Goal: Information Seeking & Learning: Understand process/instructions

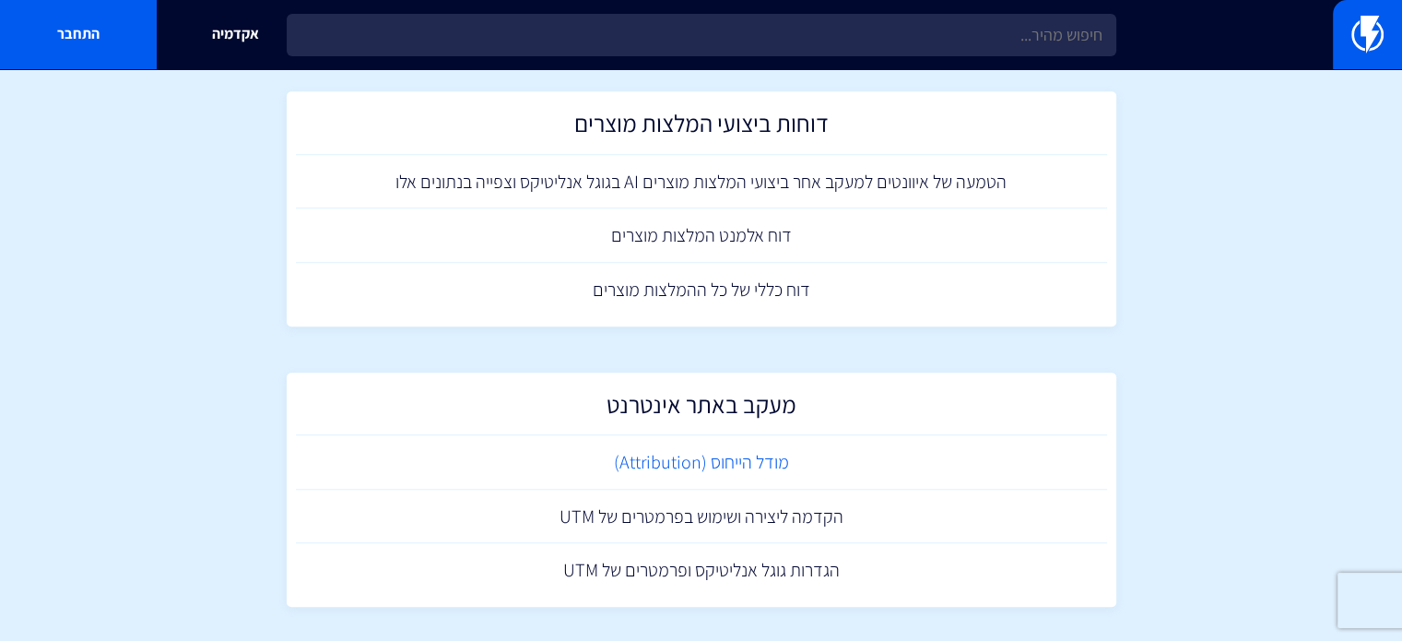
scroll to position [1321, 0]
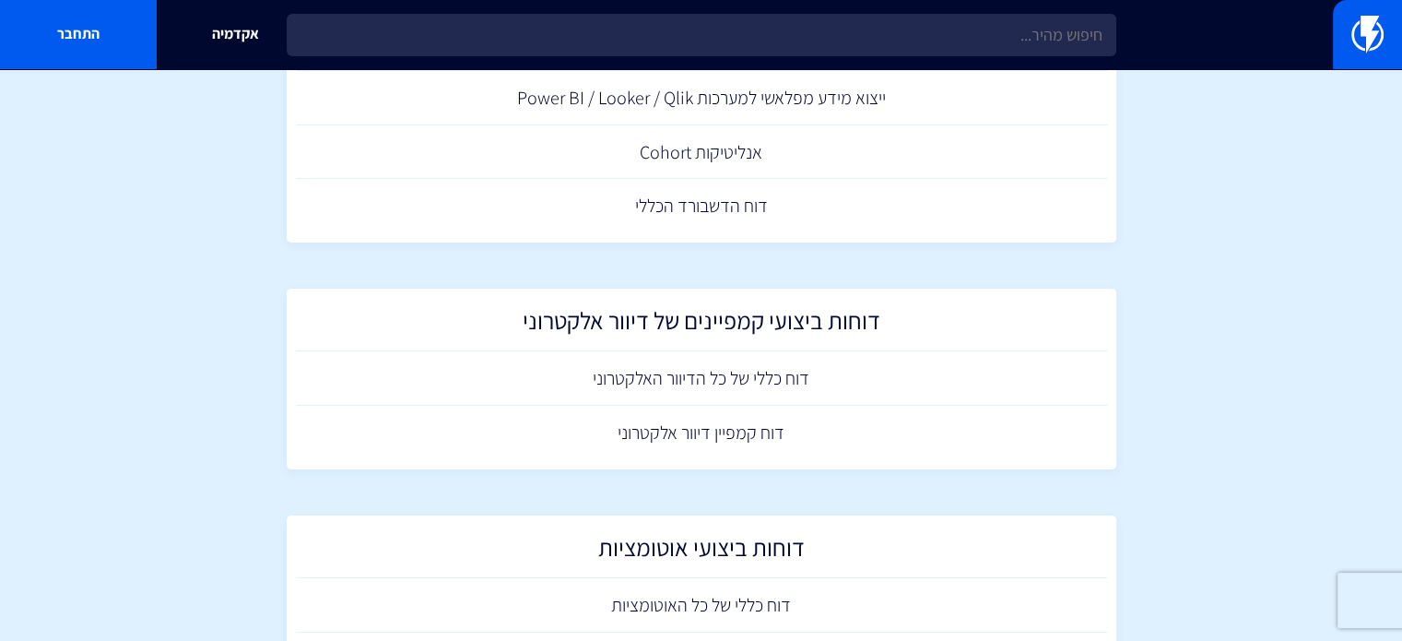
drag, startPoint x: 1158, startPoint y: 468, endPoint x: 1132, endPoint y: 191, distance: 278.7
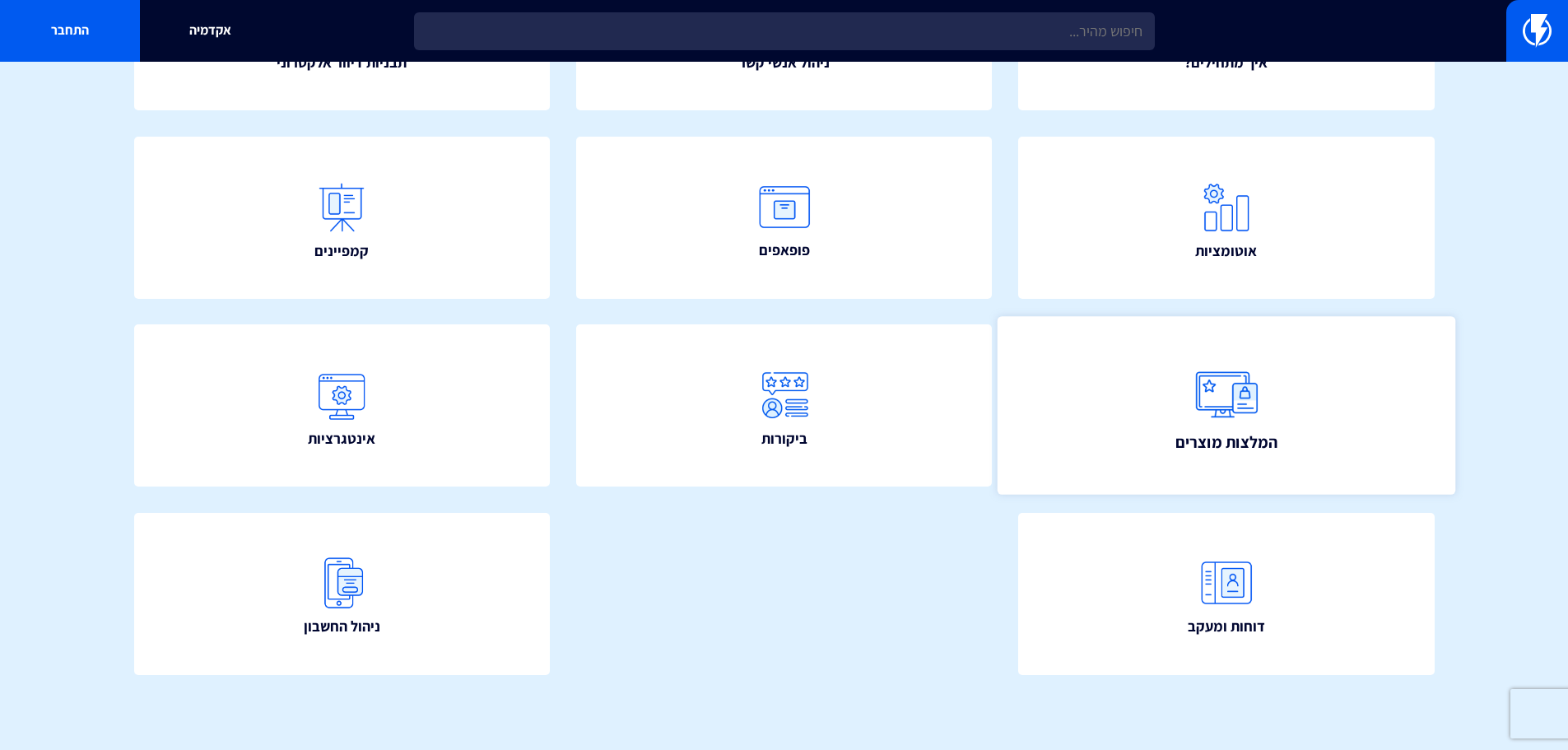
click at [1221, 447] on span "המלצות מוצרים" at bounding box center [1226, 442] width 102 height 23
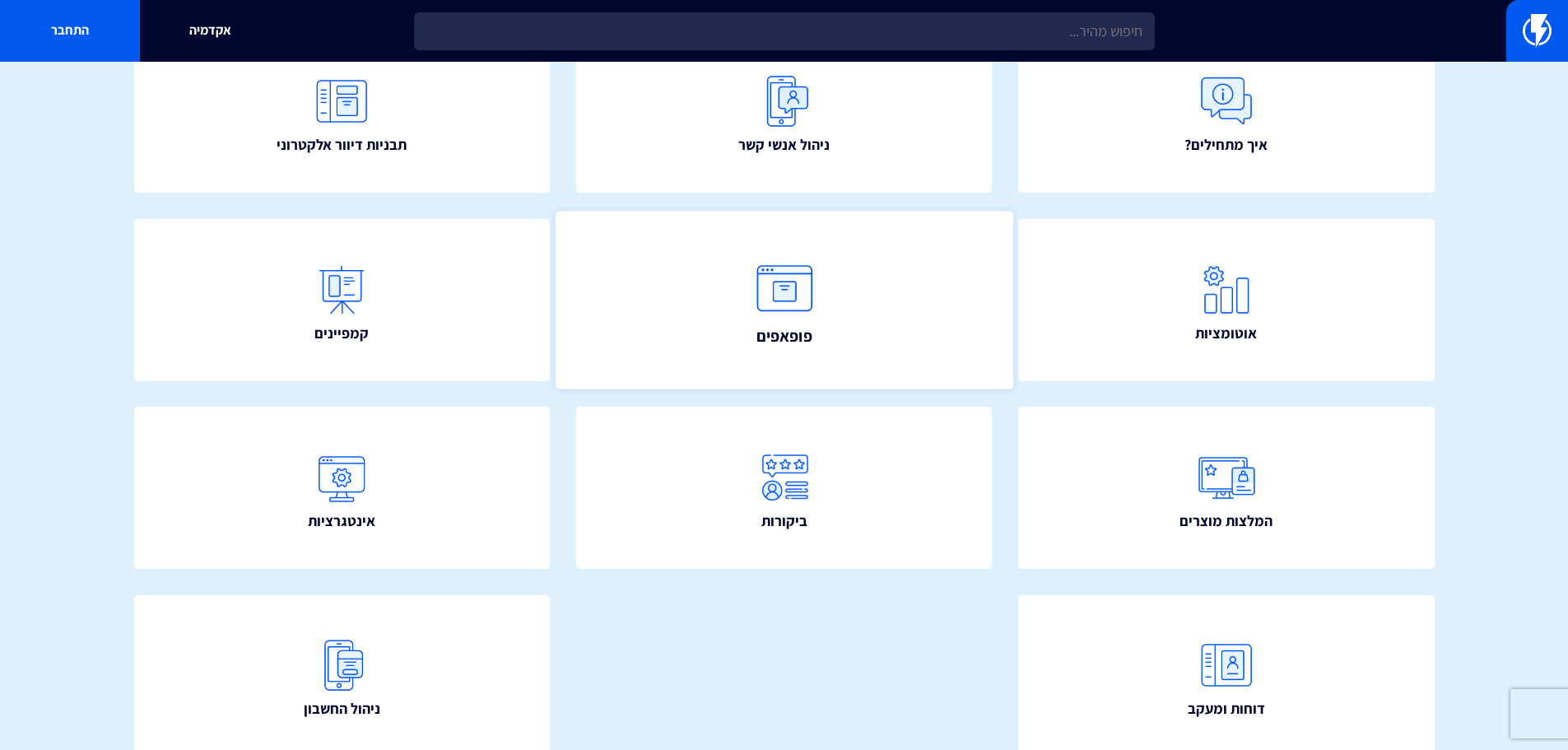
scroll to position [298, 0]
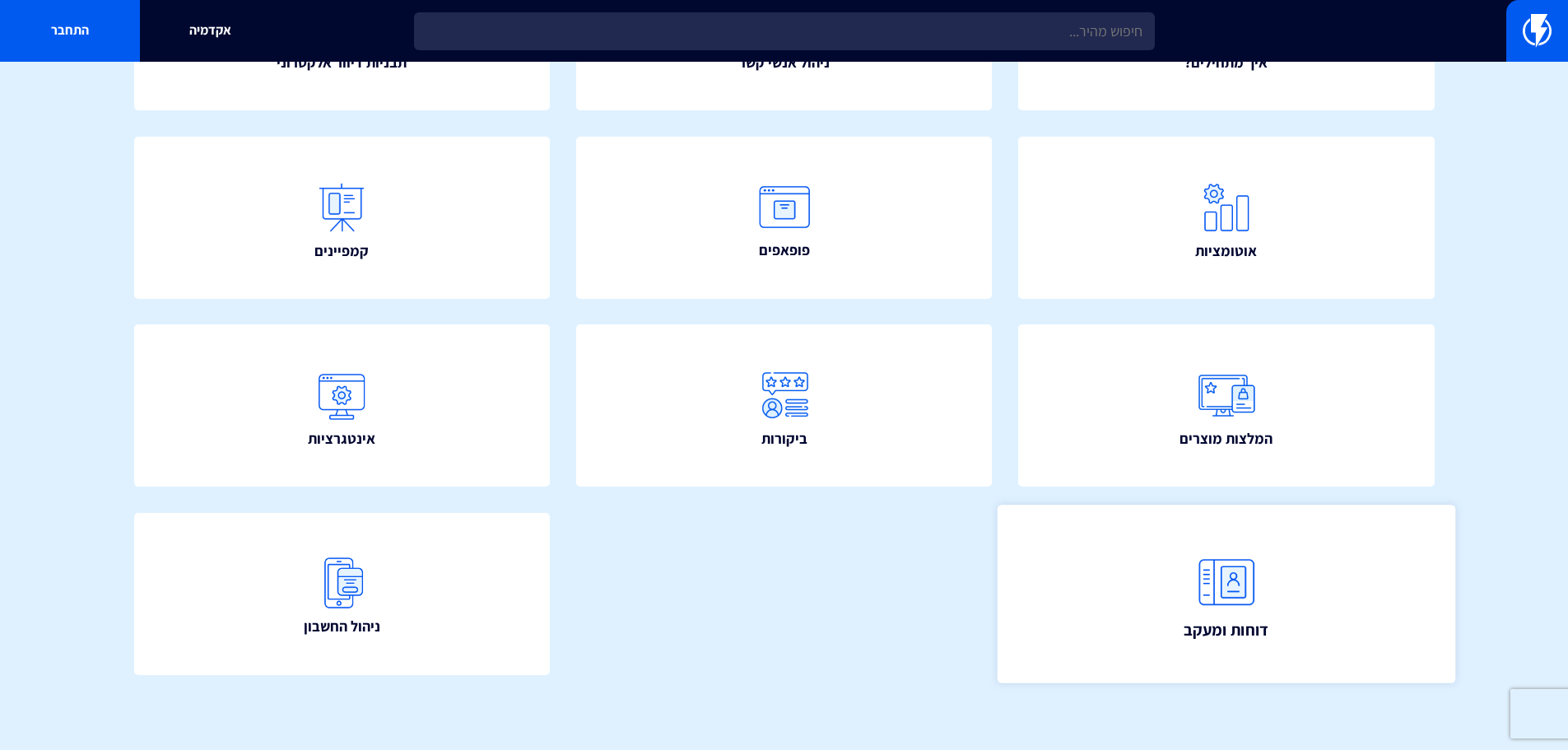
click at [1269, 621] on link "דוחות ומעקב" at bounding box center [1226, 593] width 458 height 178
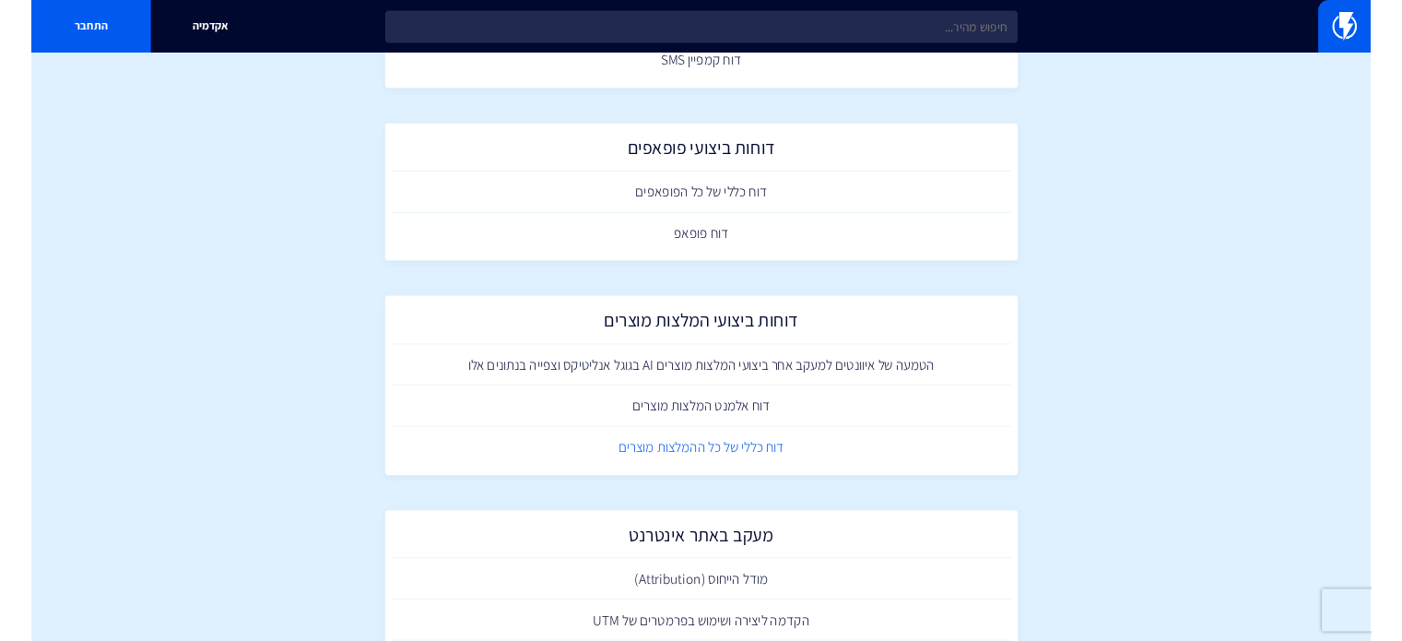
scroll to position [1106, 0]
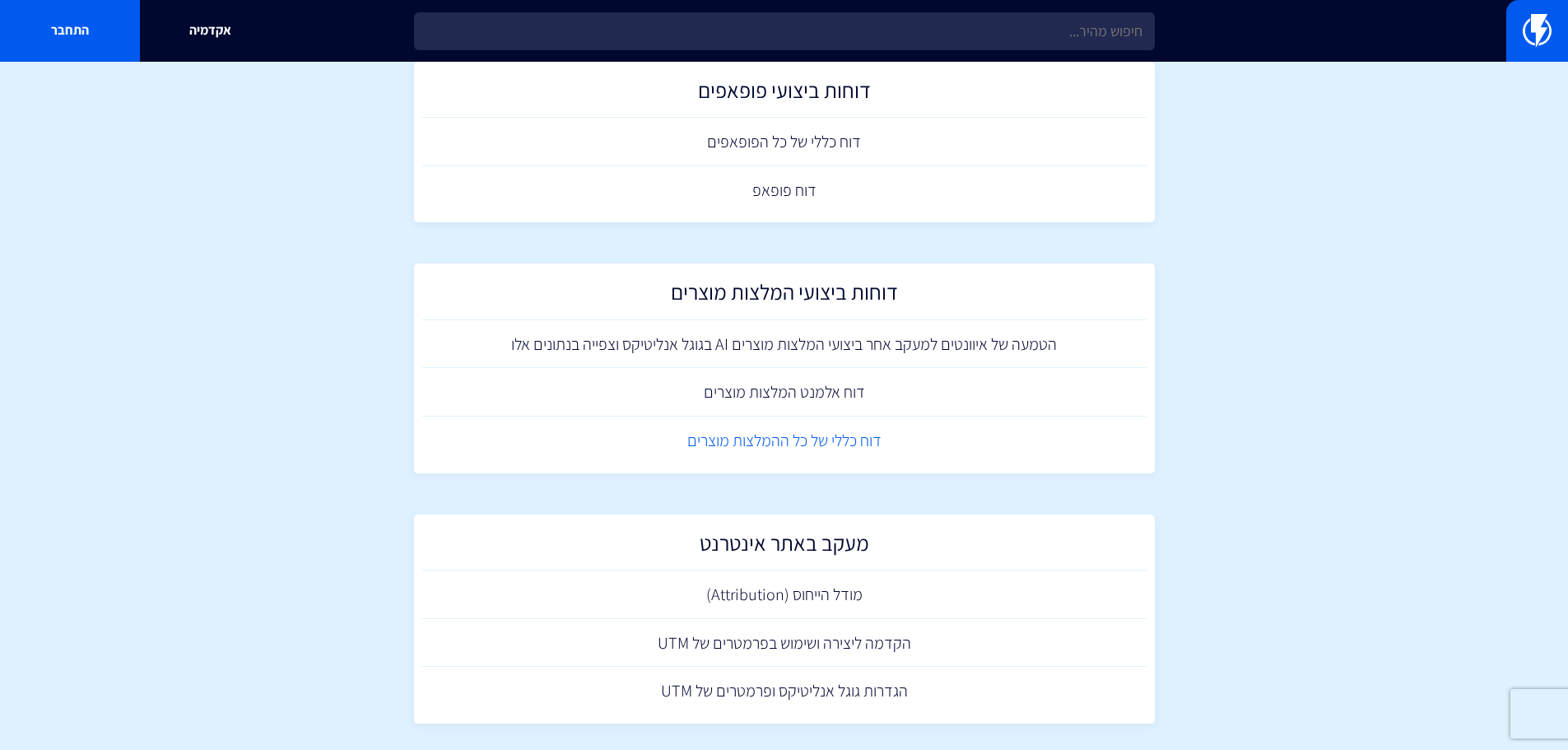
click at [861, 445] on link "דוח כללי של כל ההמלצות מוצרים" at bounding box center [784, 440] width 724 height 48
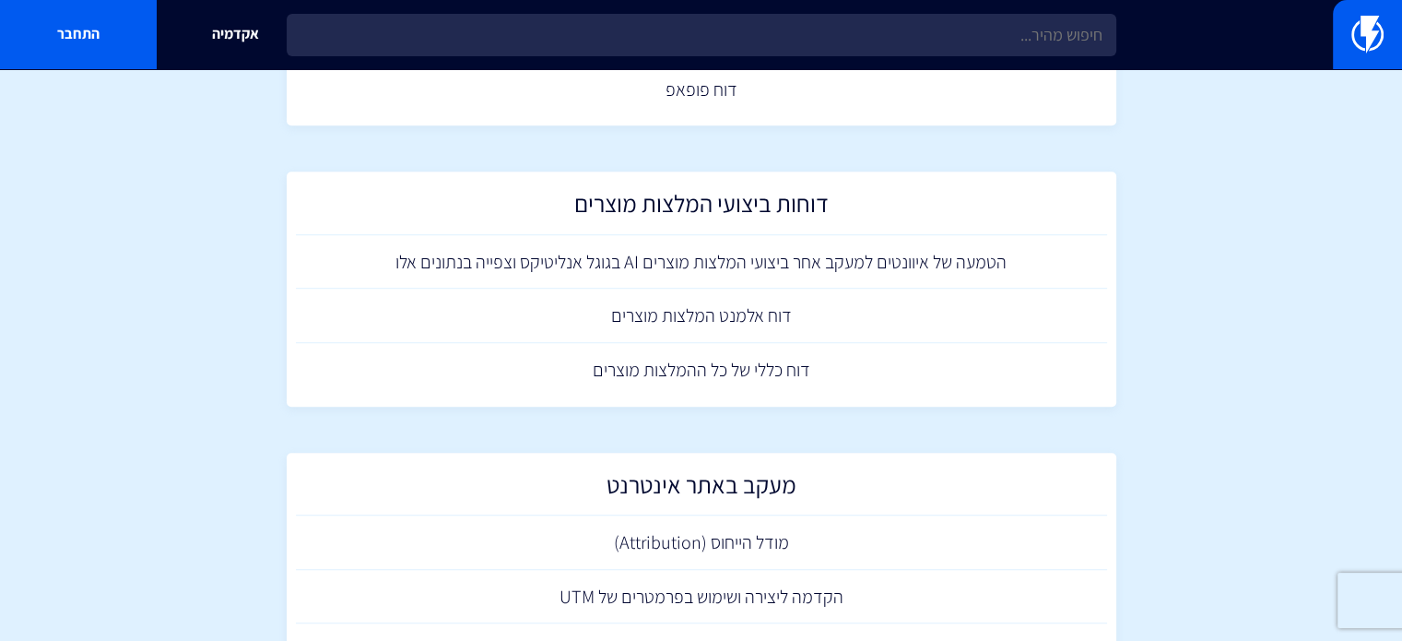
scroll to position [1198, 0]
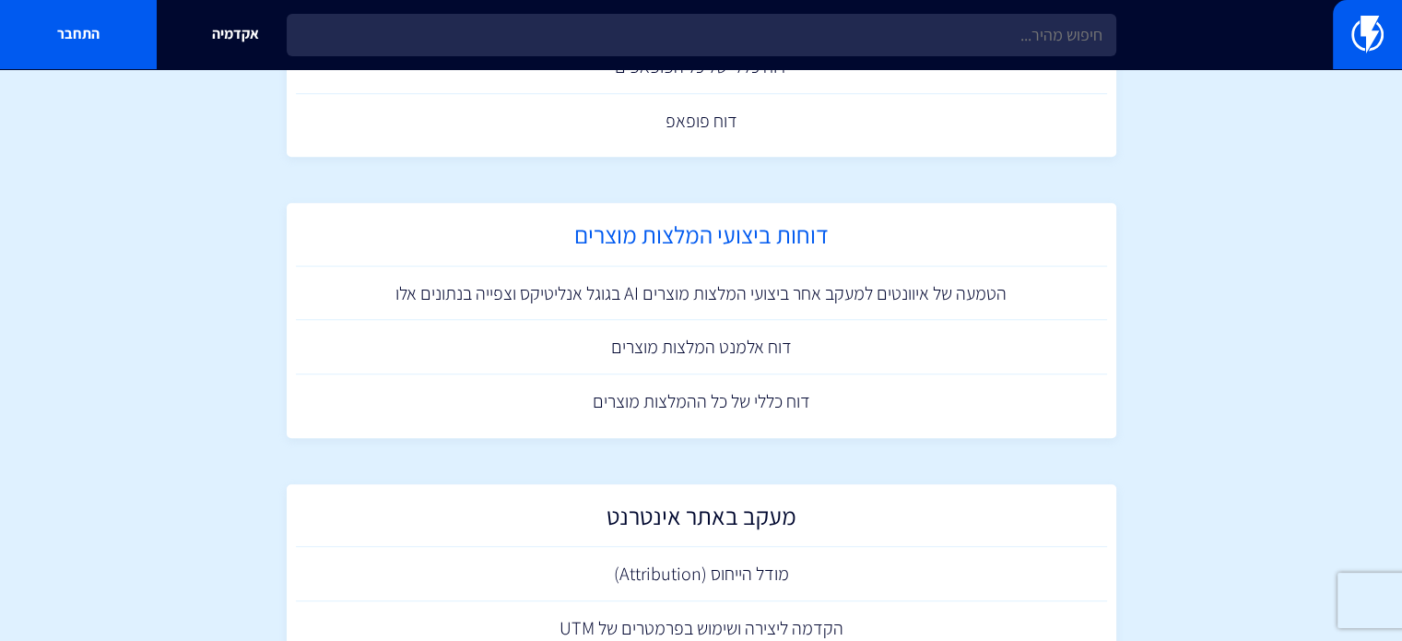
click at [741, 227] on h2 "דוחות ביצועי המלצות מוצרים" at bounding box center [701, 239] width 793 height 36
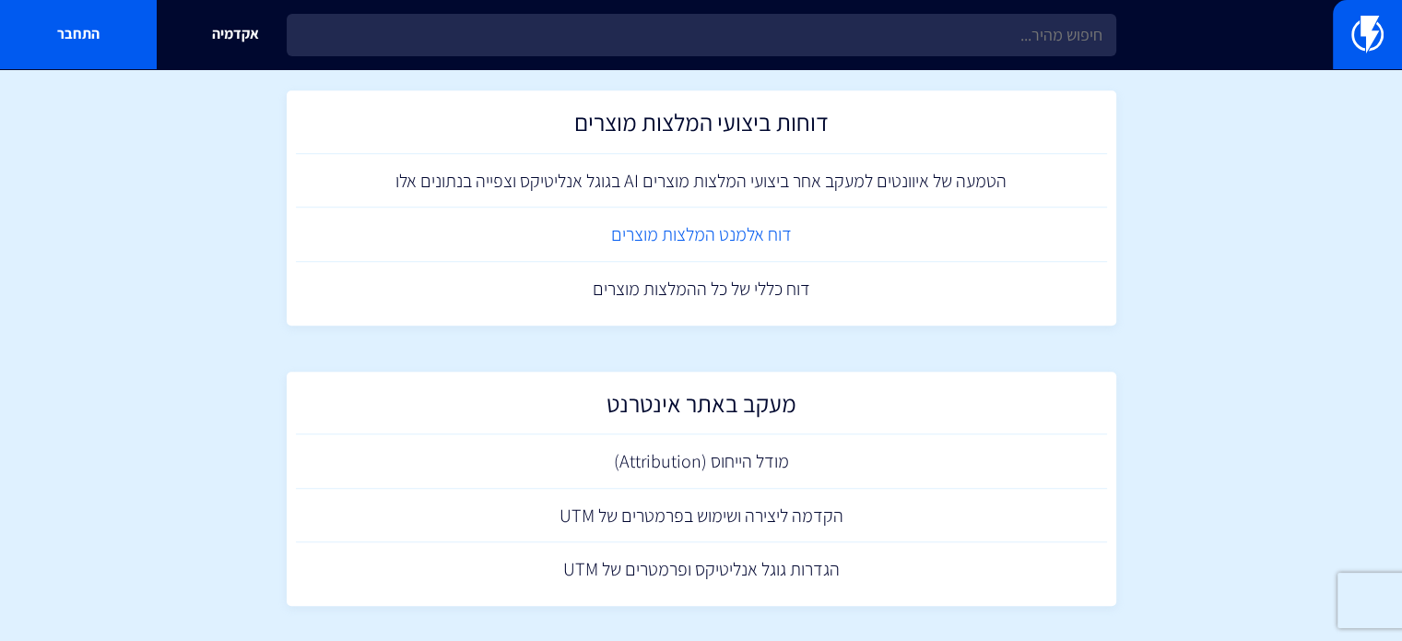
scroll to position [1321, 0]
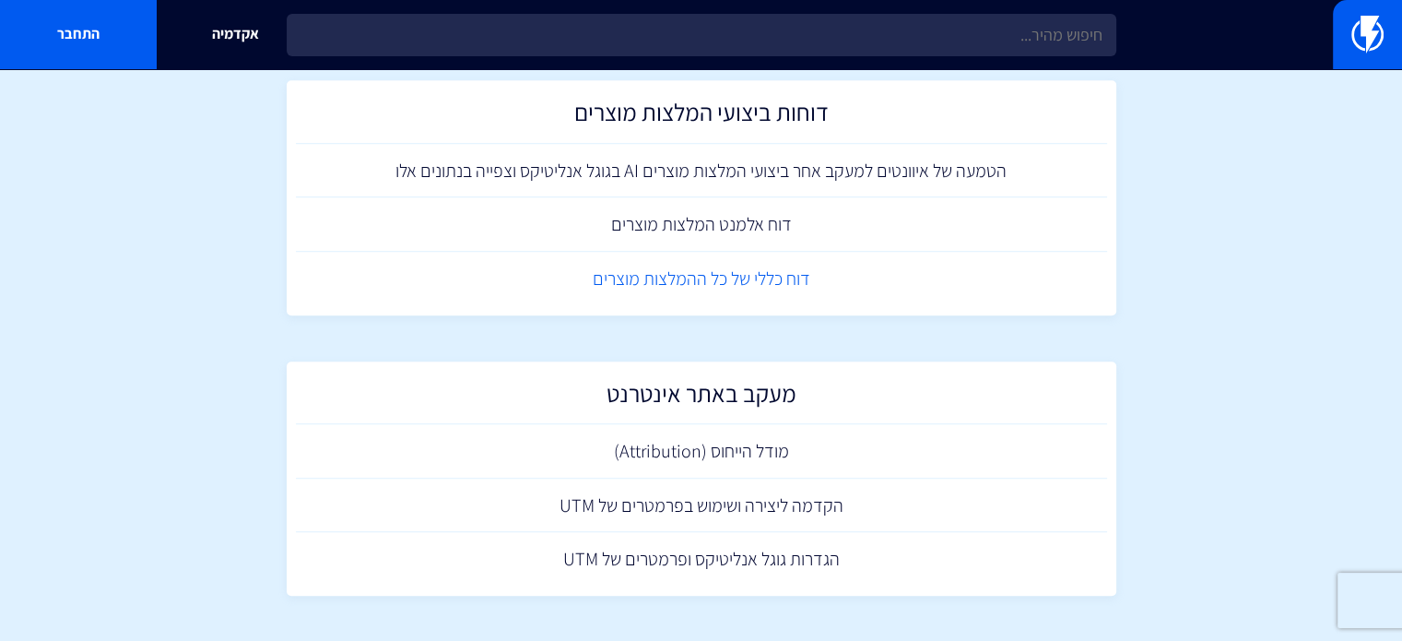
click at [765, 283] on link "דוח כללי של כל ההמלצות מוצרים" at bounding box center [701, 279] width 811 height 54
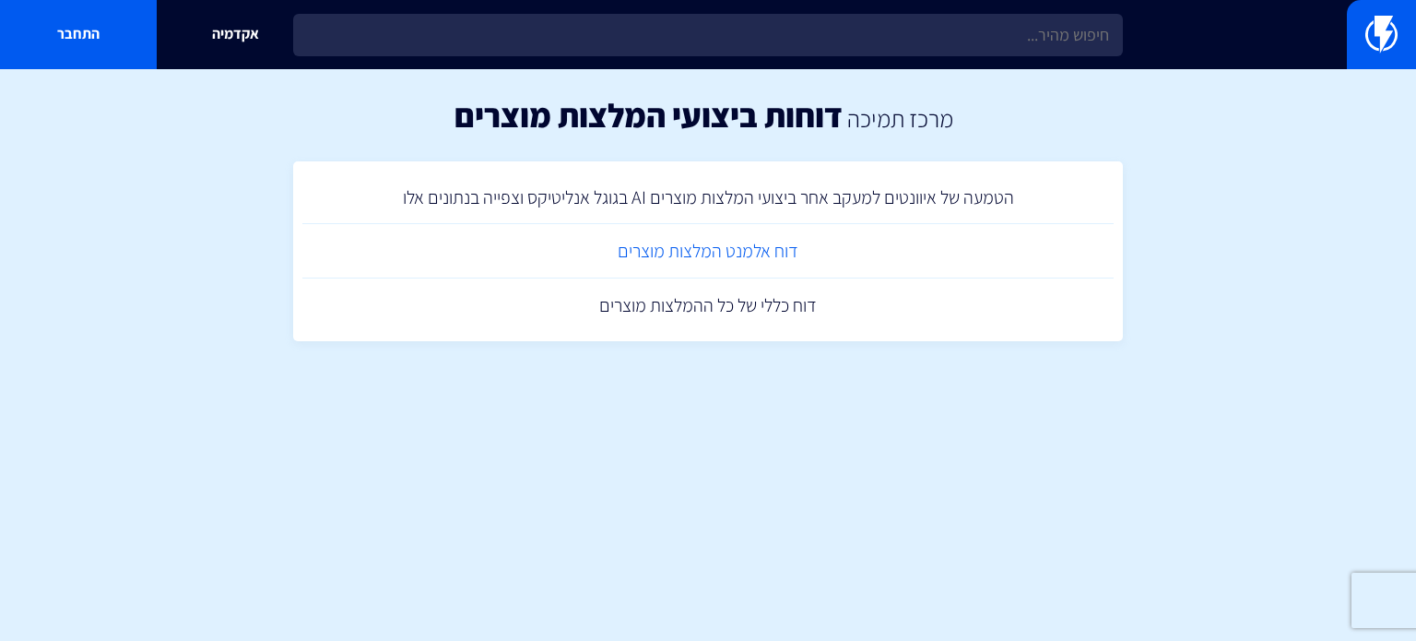
click at [695, 264] on link "דוח אלמנט המלצות מוצרים" at bounding box center [707, 251] width 811 height 54
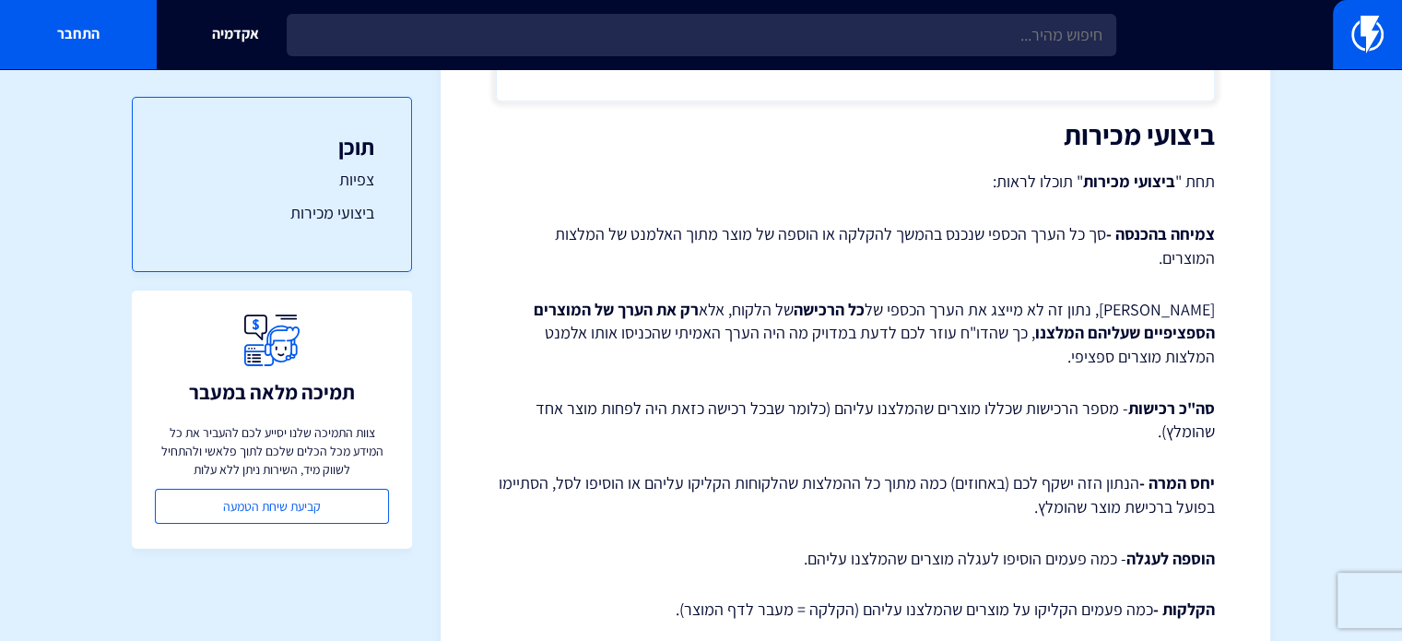
scroll to position [1345, 0]
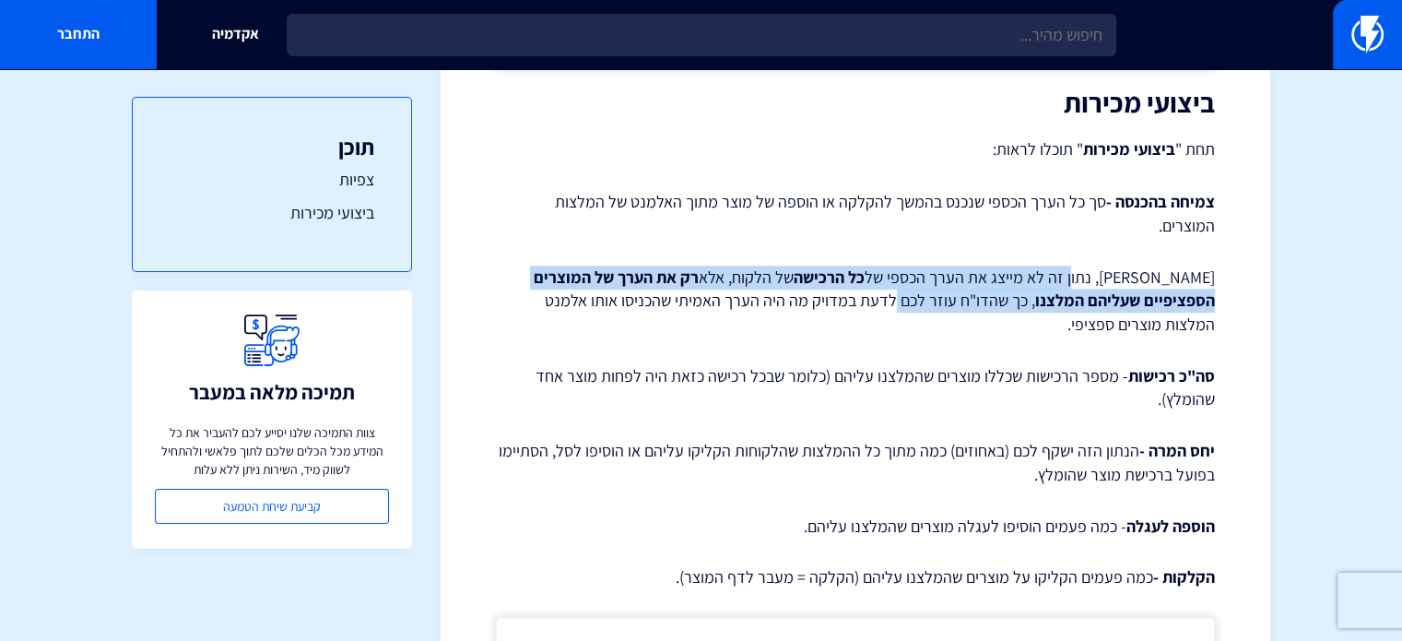
drag, startPoint x: 1106, startPoint y: 265, endPoint x: 971, endPoint y: 276, distance: 136.0
click at [971, 276] on p "שימו לב, נתון זה לא מייצג את הערך הכספי של כל הרכישה של הלקוח, אלא רק את הערך ש…" at bounding box center [855, 300] width 719 height 71
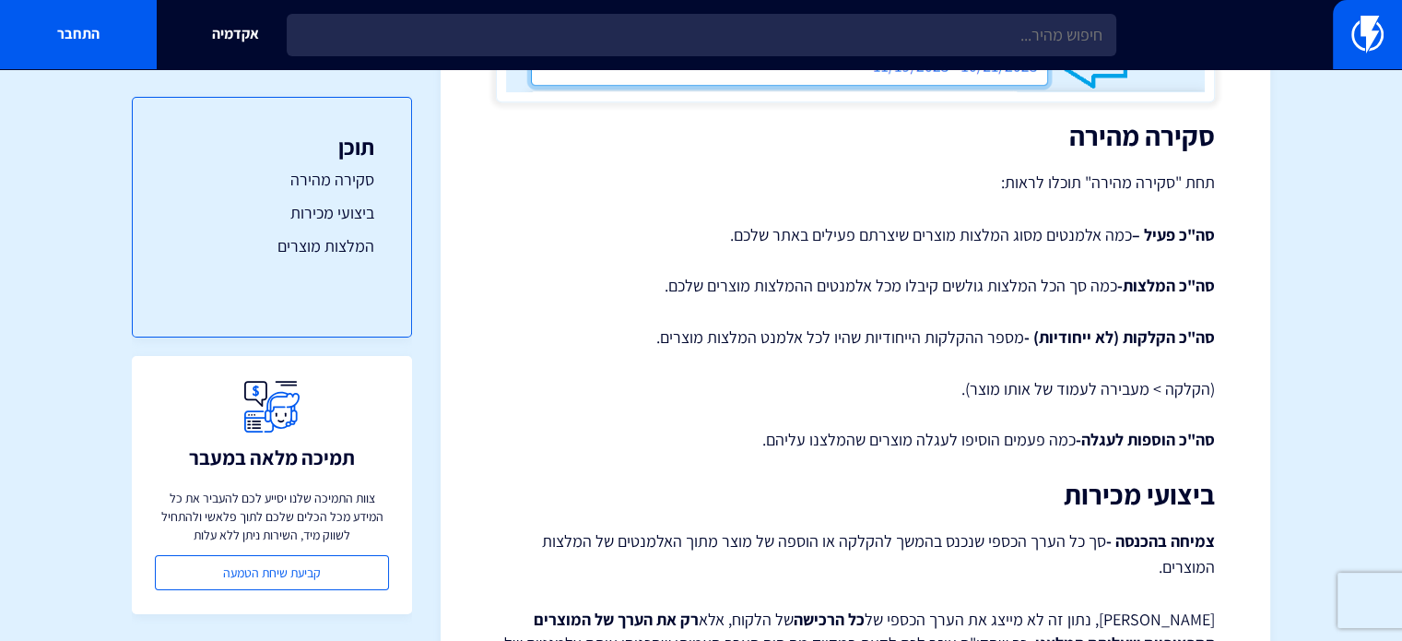
scroll to position [830, 0]
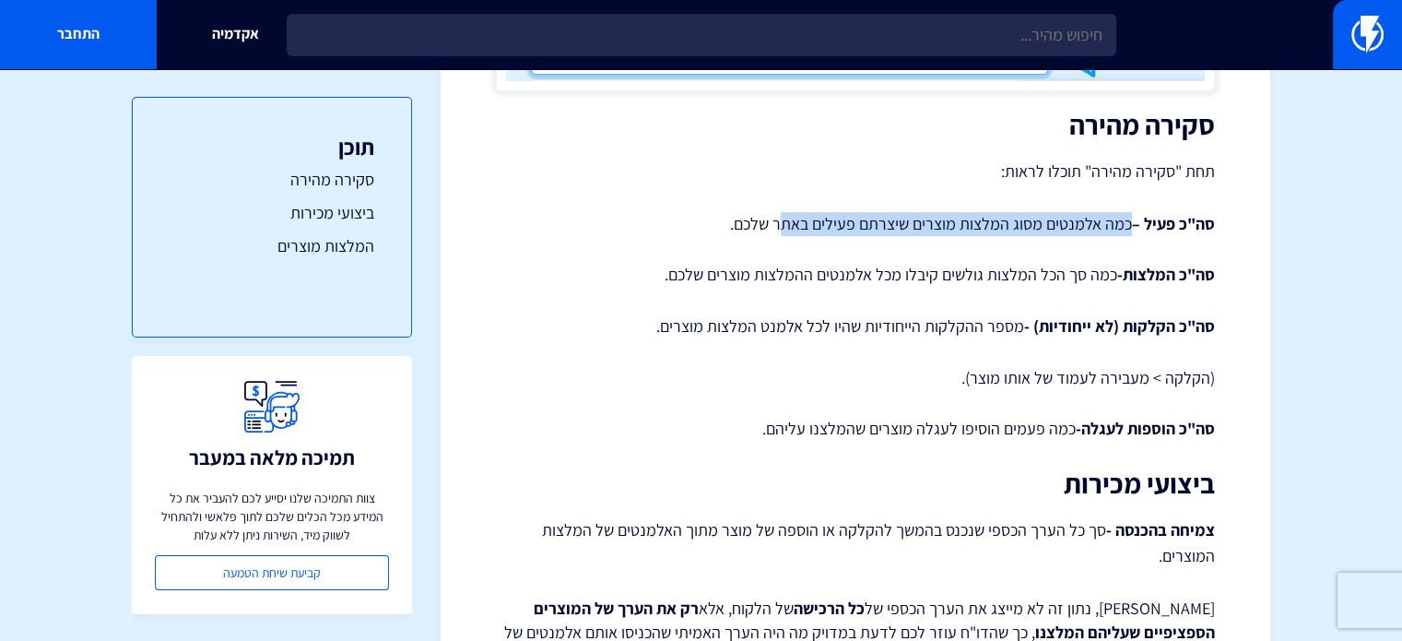
drag, startPoint x: 951, startPoint y: 209, endPoint x: 783, endPoint y: 209, distance: 168.7
click at [783, 209] on div "דוח כללי של כל ההמלצות מוצרים תוכלו לצפות בדוח כללי המציג נתונים על כל פעילות א…" at bounding box center [855, 570] width 719 height 2412
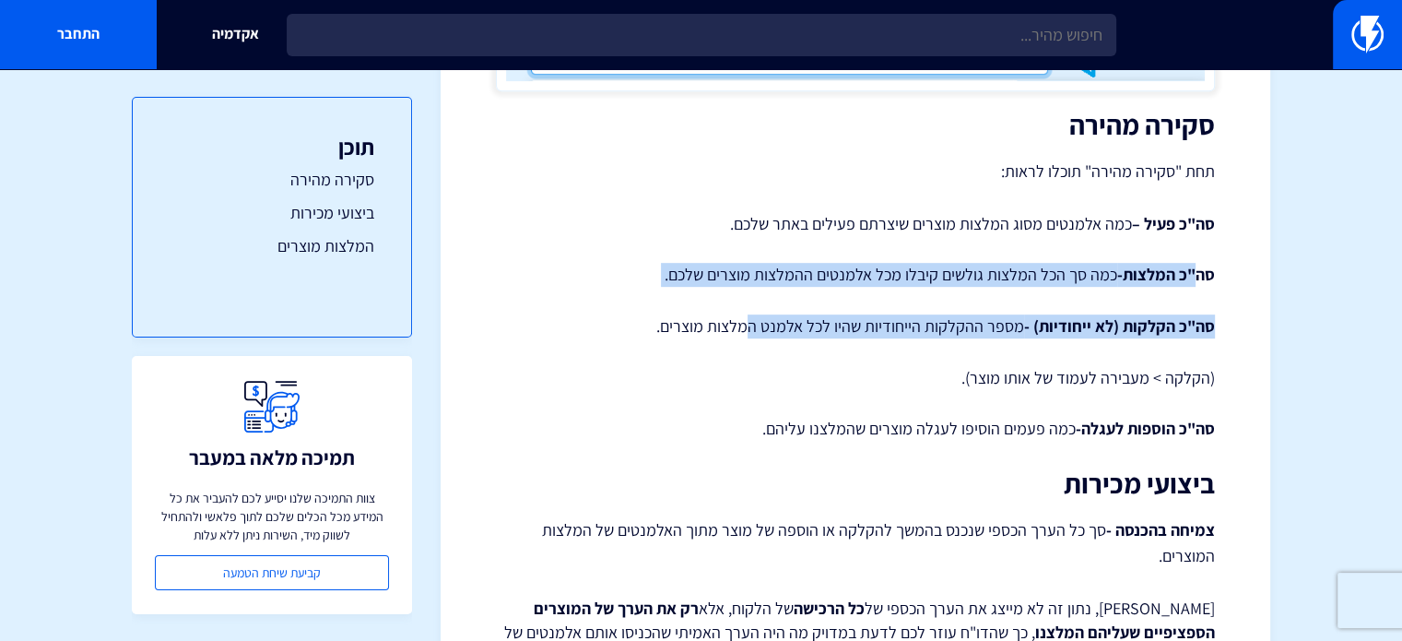
drag, startPoint x: 1192, startPoint y: 270, endPoint x: 754, endPoint y: 287, distance: 438.2
click at [754, 287] on div "דוח כללי של כל ההמלצות מוצרים תוכלו לצפות בדוח כללי המציג נתונים על כל פעילות א…" at bounding box center [855, 570] width 719 height 2412
click at [852, 260] on div "דוח כללי של כל ההמלצות מוצרים תוכלו לצפות בדוח כללי המציג נתונים על כל פעילות א…" at bounding box center [855, 570] width 719 height 2412
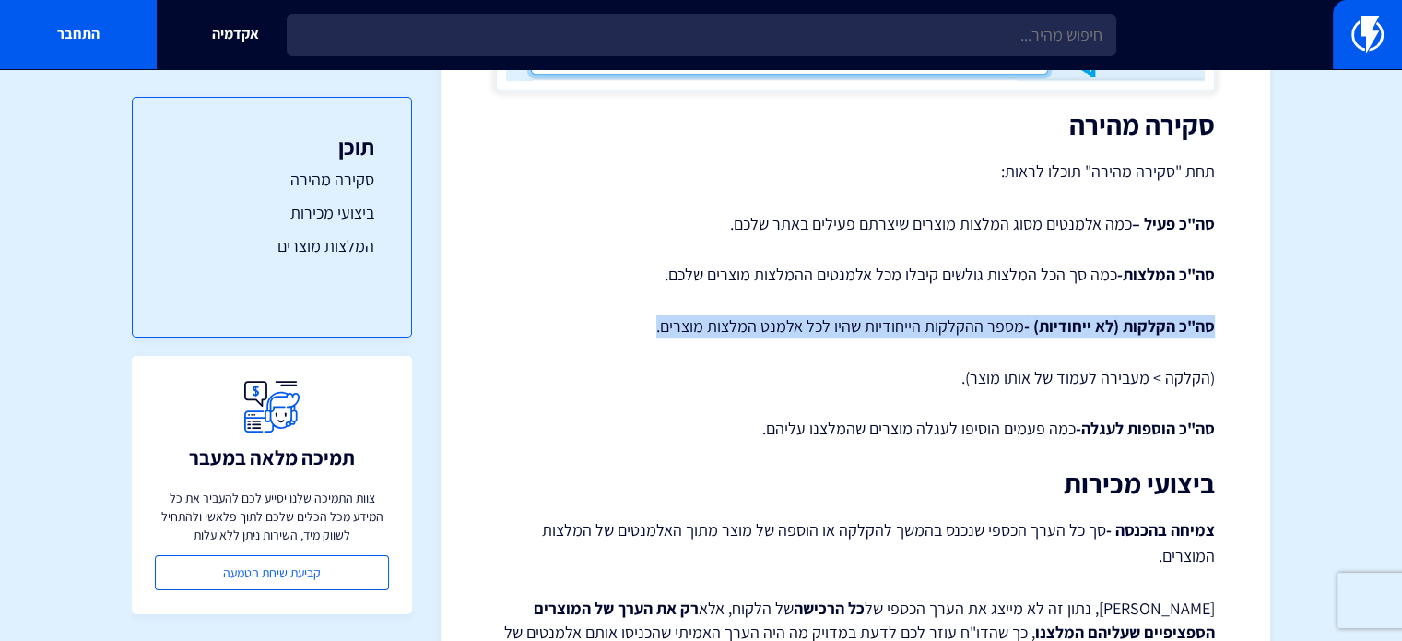
drag, startPoint x: 1224, startPoint y: 329, endPoint x: 625, endPoint y: 327, distance: 599.2
click at [625, 327] on div "מרכז תמיכה דוחות ומעקב דוח כללי של כל ההמלצות מוצרים תוכלו לצפות בדוח כללי המצי…" at bounding box center [856, 558] width 830 height 2583
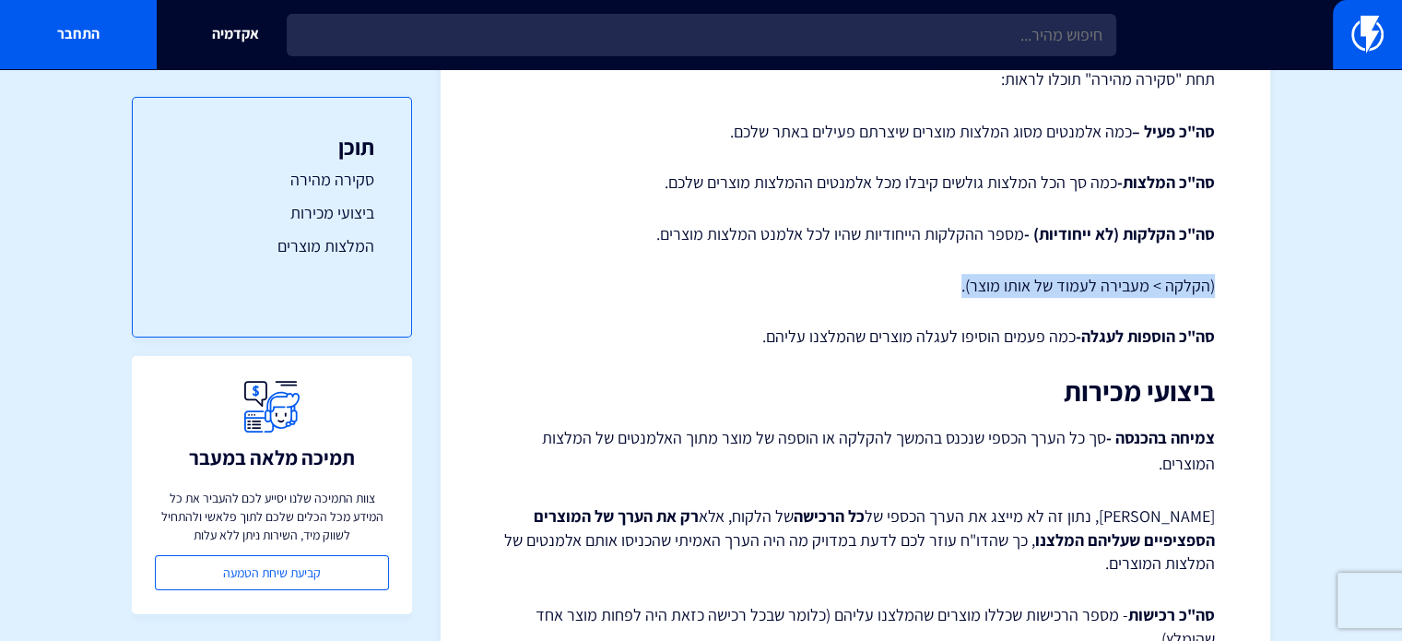
drag, startPoint x: 985, startPoint y: 289, endPoint x: 1217, endPoint y: 279, distance: 231.6
click at [1217, 279] on div "מרכז תמיכה דוחות ומעקב דוח כללי של כל ההמלצות מוצרים תוכלו לצפות בדוח כללי המצי…" at bounding box center [856, 466] width 830 height 2583
click at [1201, 325] on strong "סה"כ הוספות לעגלה-" at bounding box center [1145, 335] width 139 height 21
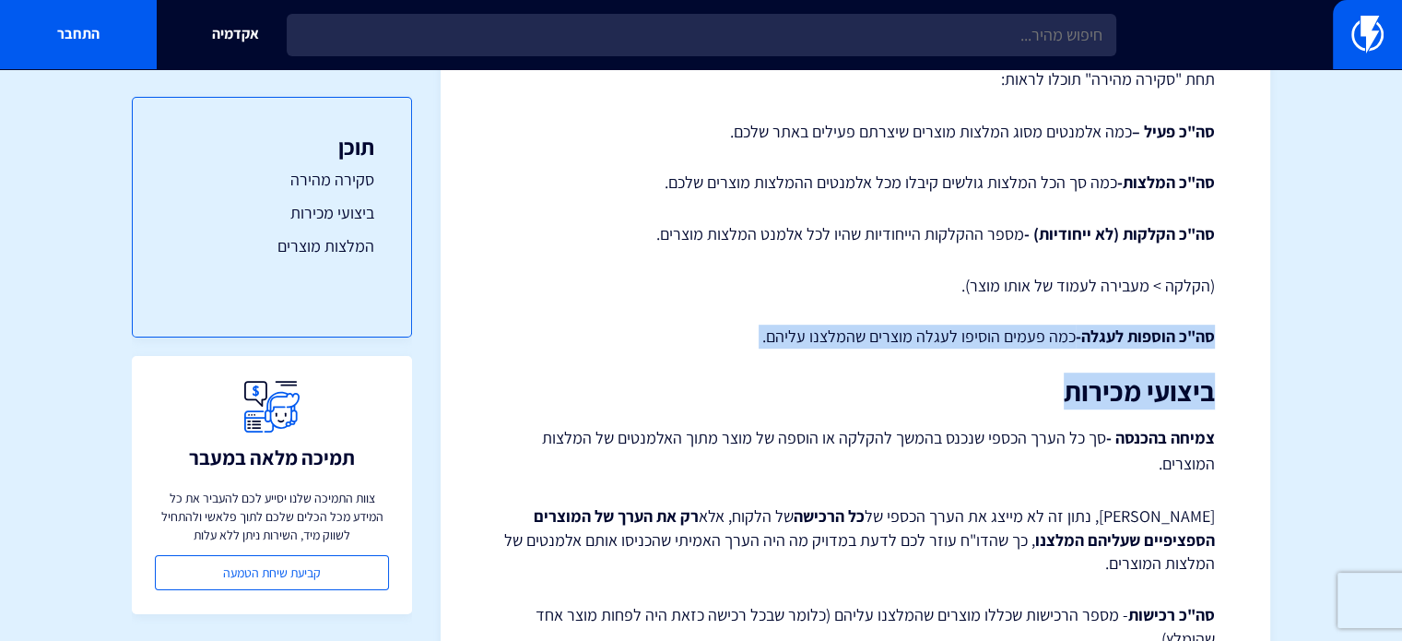
drag, startPoint x: 1213, startPoint y: 343, endPoint x: 760, endPoint y: 358, distance: 453.8
click at [760, 358] on div "דוח כללי של כל ההמלצות מוצרים תוכלו לצפות בדוח כללי המציג נתונים על כל פעילות א…" at bounding box center [855, 478] width 719 height 2412
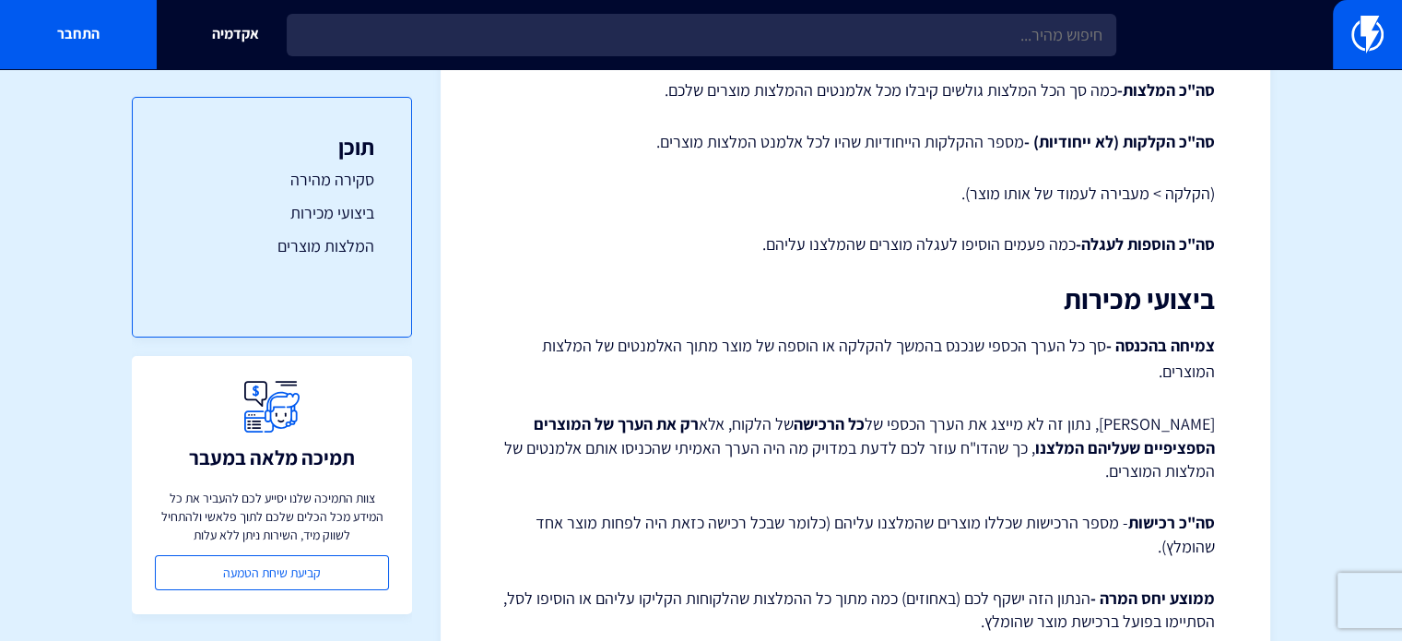
click at [870, 324] on div "דוח כללי של כל ההמלצות מוצרים תוכלו לצפות בדוח כללי המציג נתונים על כל פעילות א…" at bounding box center [855, 386] width 719 height 2412
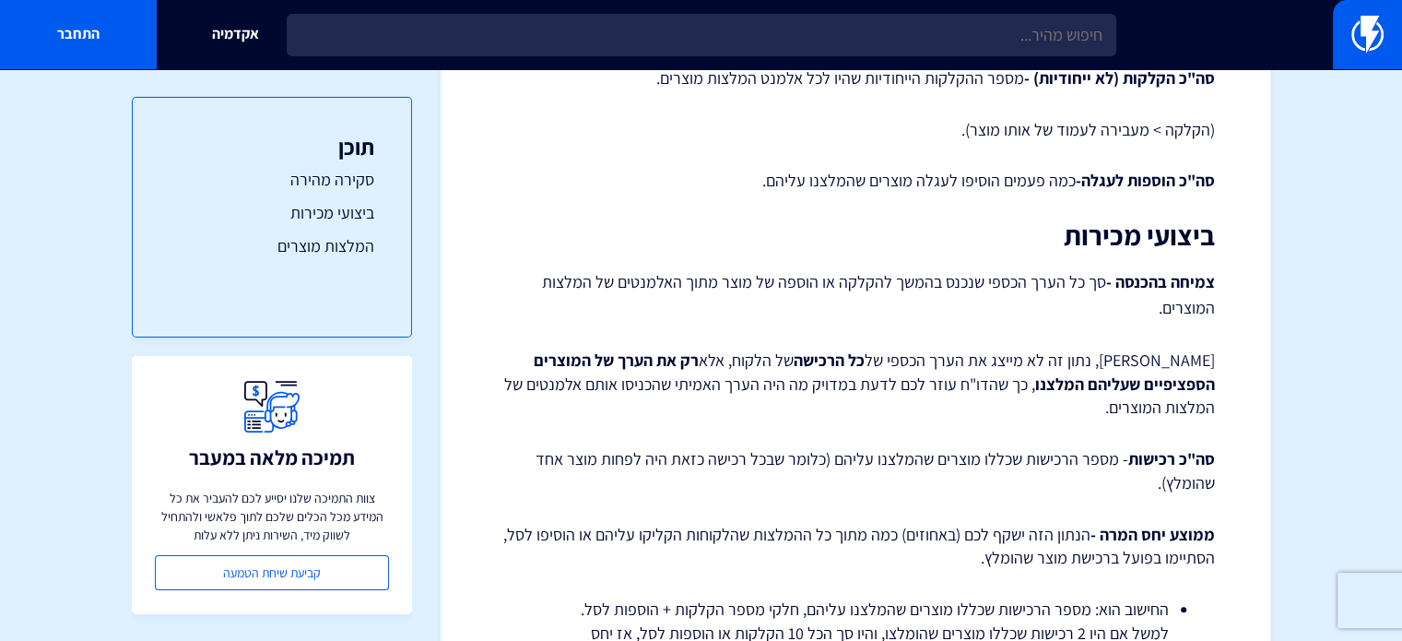
scroll to position [1106, 0]
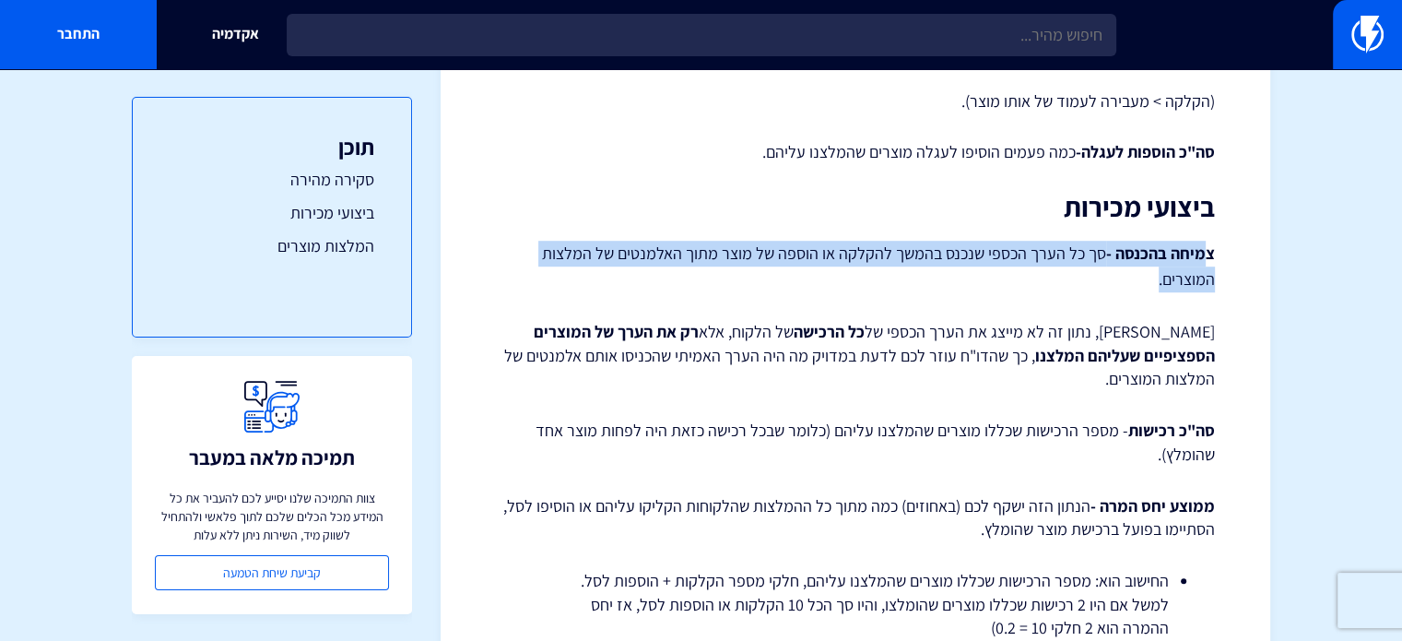
drag, startPoint x: 1202, startPoint y: 257, endPoint x: 972, endPoint y: 270, distance: 230.8
click at [972, 270] on p "צמיחה בהכנסה - סך כל הערך הכספי שנכנס בהמשך להקלקה או הוספה של מוצר מתוך האלמנט…" at bounding box center [855, 267] width 719 height 52
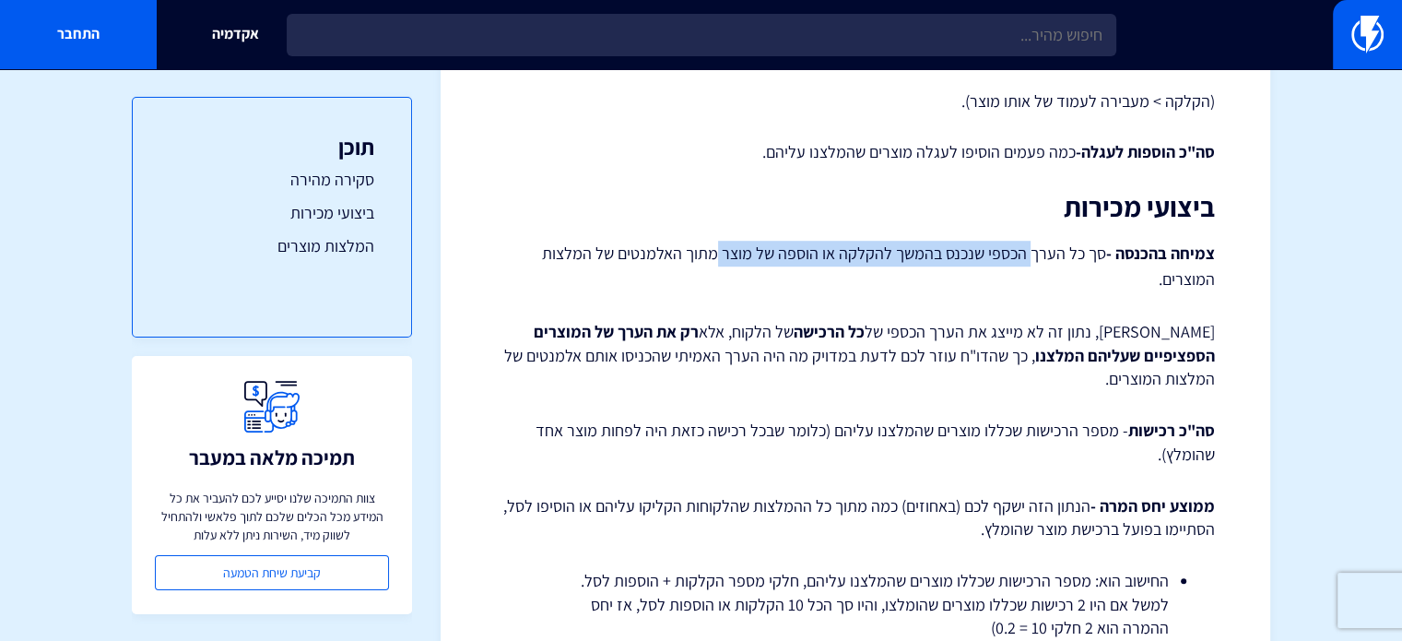
drag, startPoint x: 1031, startPoint y: 256, endPoint x: 718, endPoint y: 235, distance: 313.2
click at [718, 235] on div "דוח כללי של כל ההמלצות מוצרים תוכלו לצפות בדוח כללי המציג נתונים על כל פעילות א…" at bounding box center [855, 293] width 719 height 2412
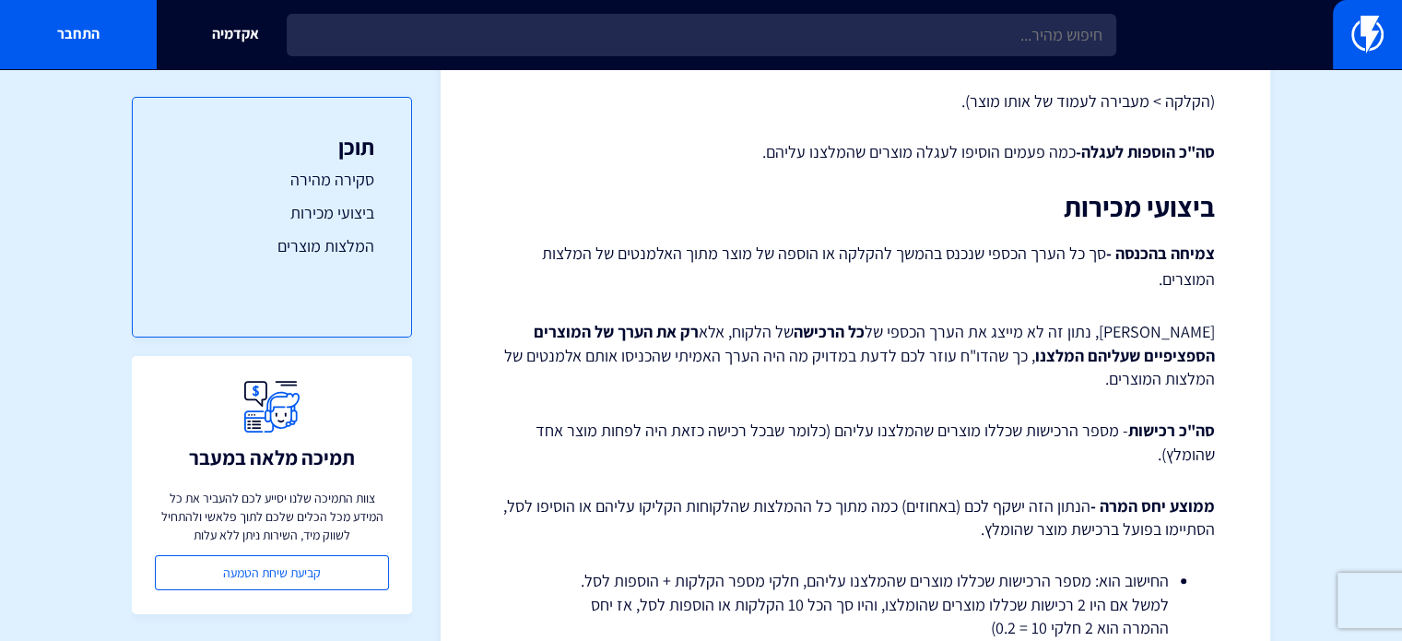
click at [706, 220] on h2 "ביצועי מכירות" at bounding box center [855, 207] width 719 height 30
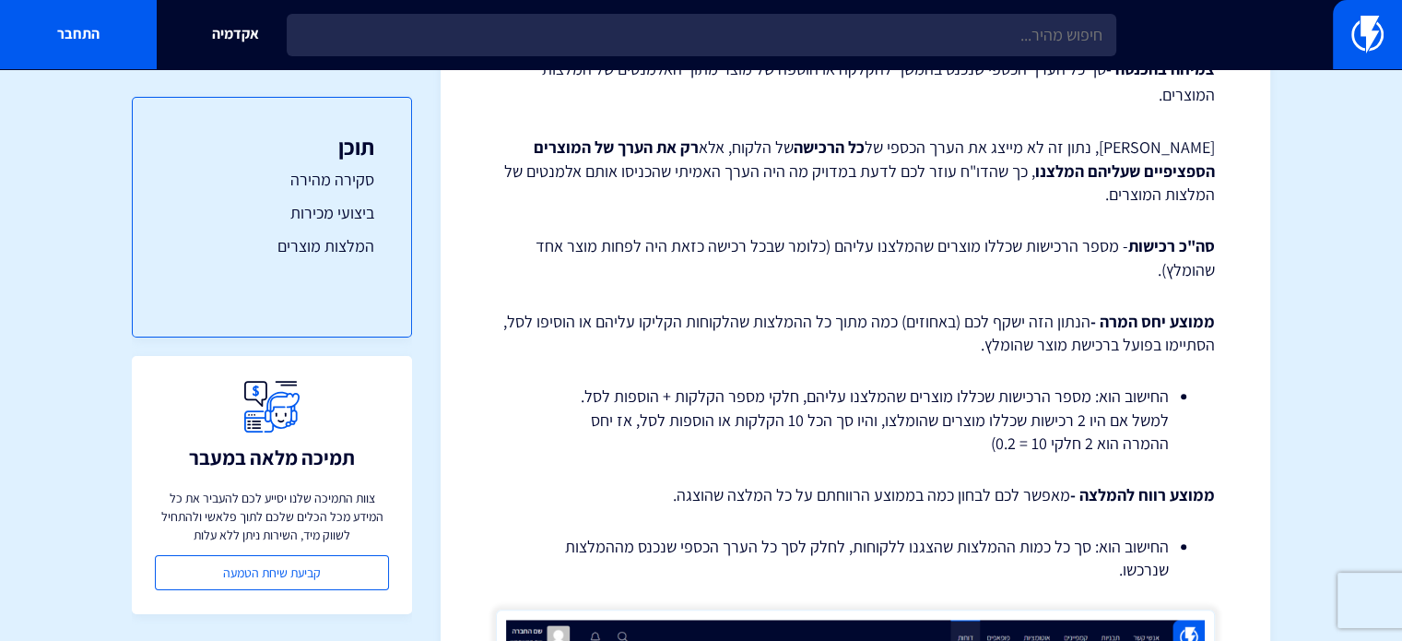
scroll to position [1383, 0]
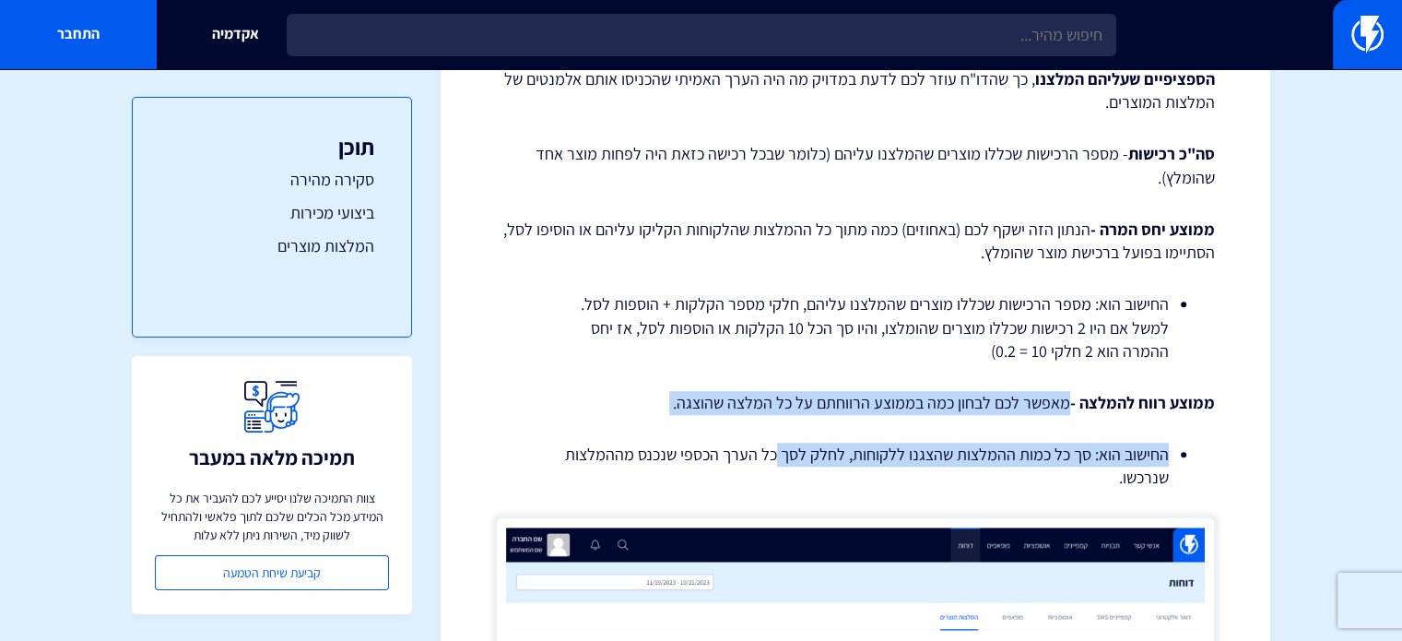
drag, startPoint x: 1074, startPoint y: 394, endPoint x: 778, endPoint y: 416, distance: 296.7
click at [778, 416] on div "דוח כללי של כל ההמלצות מוצרים תוכלו לצפות בדוח כללי המציג נתונים על כל פעילות א…" at bounding box center [855, 17] width 719 height 2412
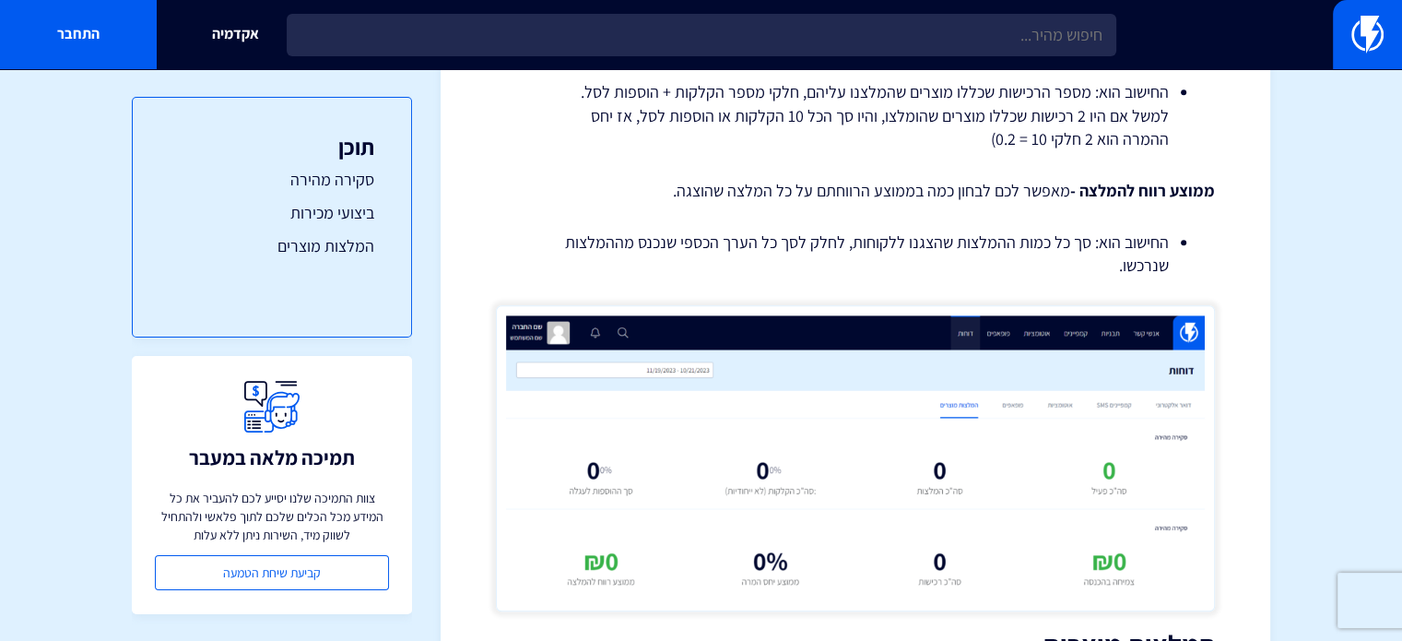
scroll to position [1567, 0]
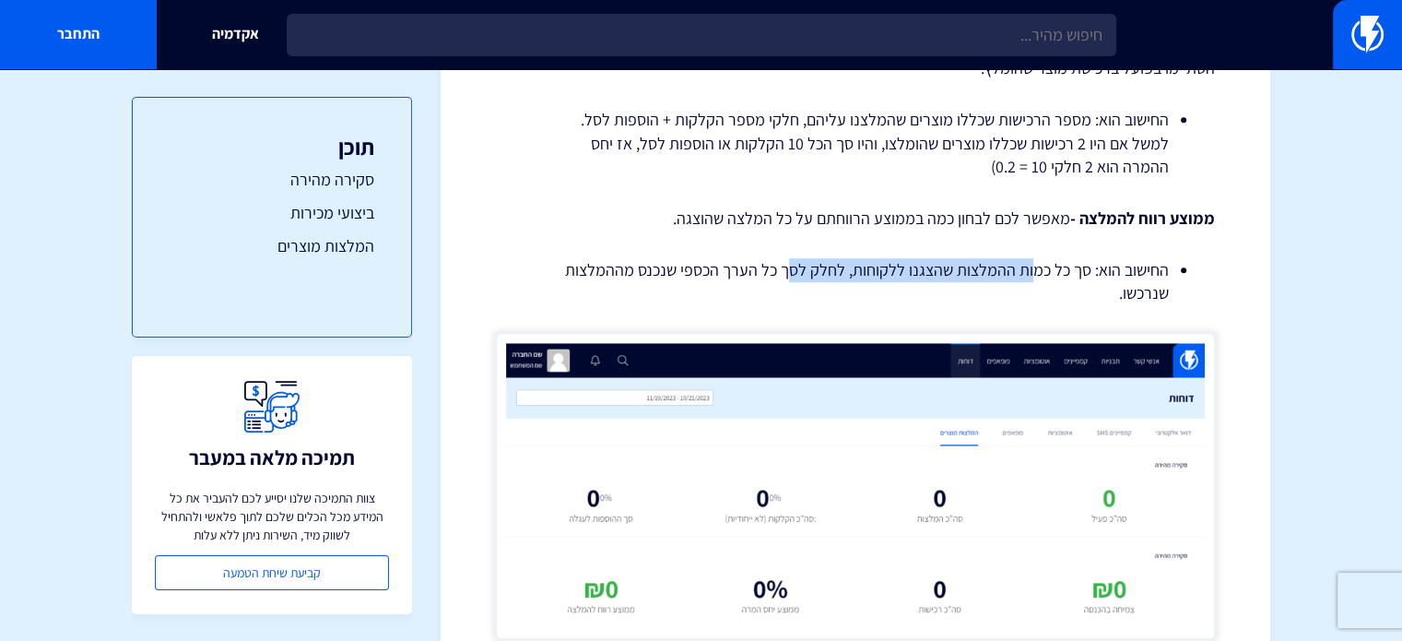
drag, startPoint x: 793, startPoint y: 263, endPoint x: 1032, endPoint y: 274, distance: 239.9
click at [1032, 274] on li "החישוב הוא: סך כל כמות ההמלצות שהצגנו ללקוחות, לחלק לסך כל הערך הכספי שנכנס מהה…" at bounding box center [855, 281] width 627 height 47
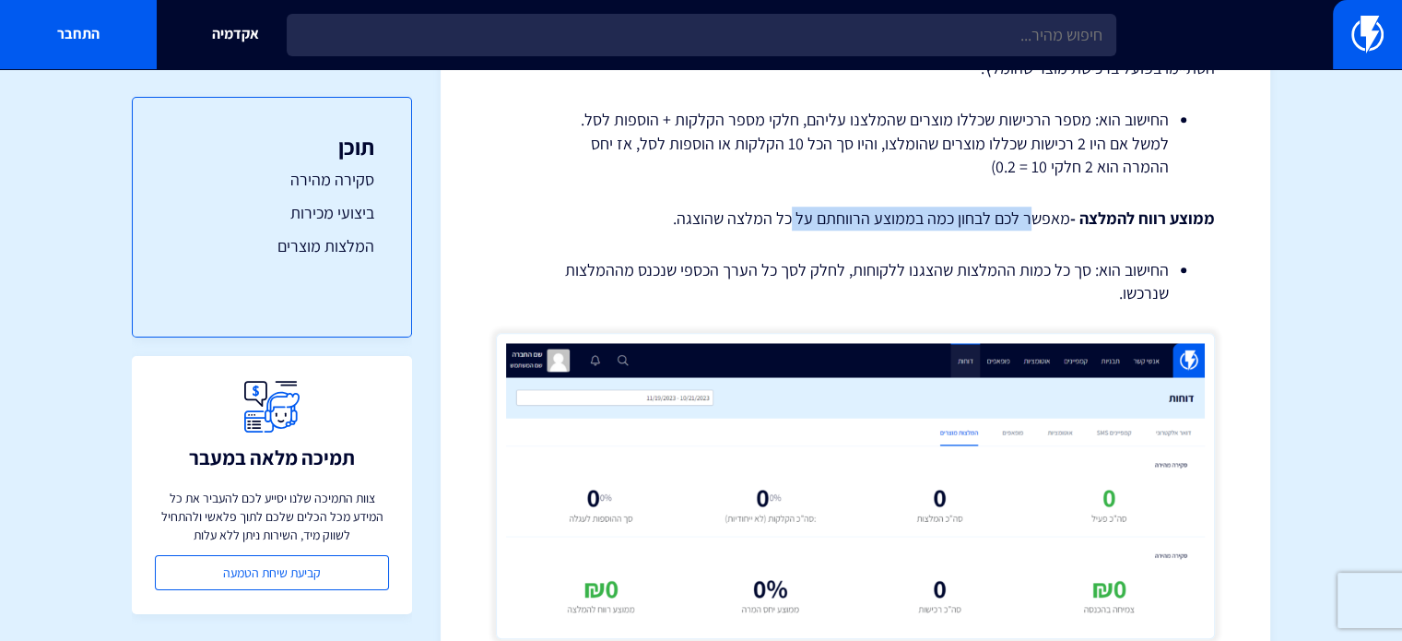
drag, startPoint x: 929, startPoint y: 212, endPoint x: 844, endPoint y: 217, distance: 84.9
click at [805, 214] on p "ממוצע רווח להמלצה - מאפשר לכם לבחון כמה בממוצע הרווחתם על כל המלצה שהוצגה." at bounding box center [855, 218] width 719 height 24
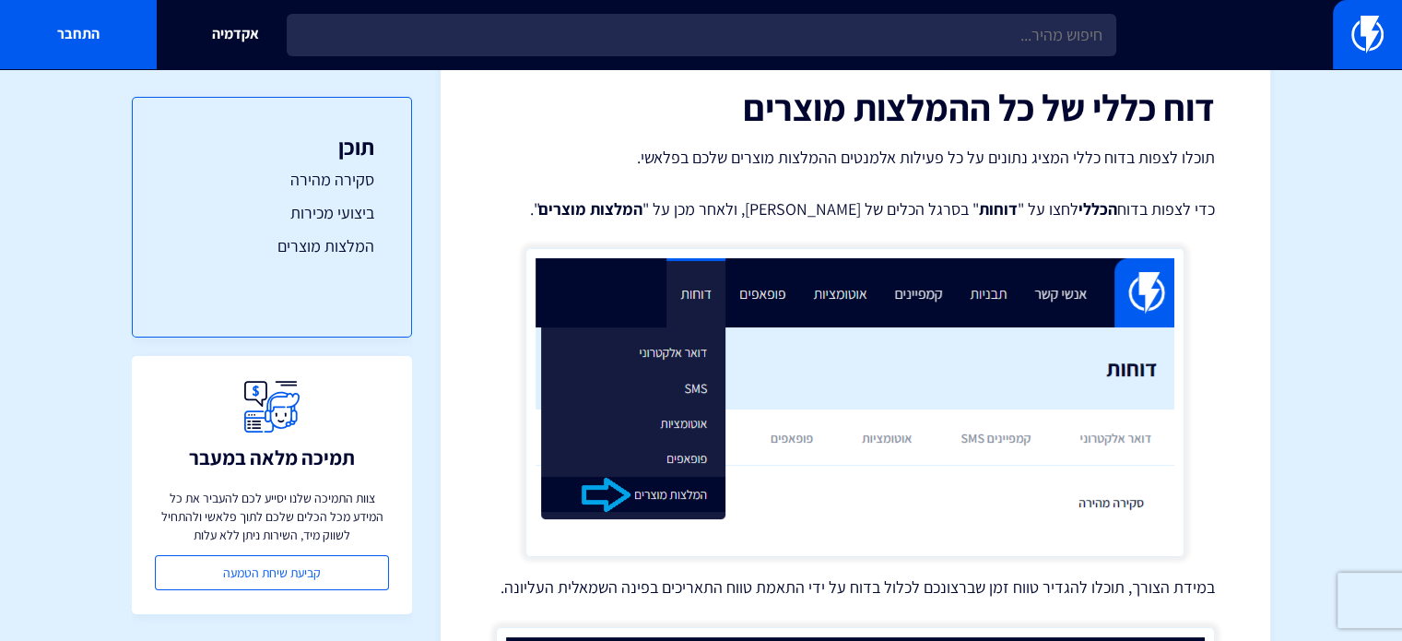
scroll to position [0, 0]
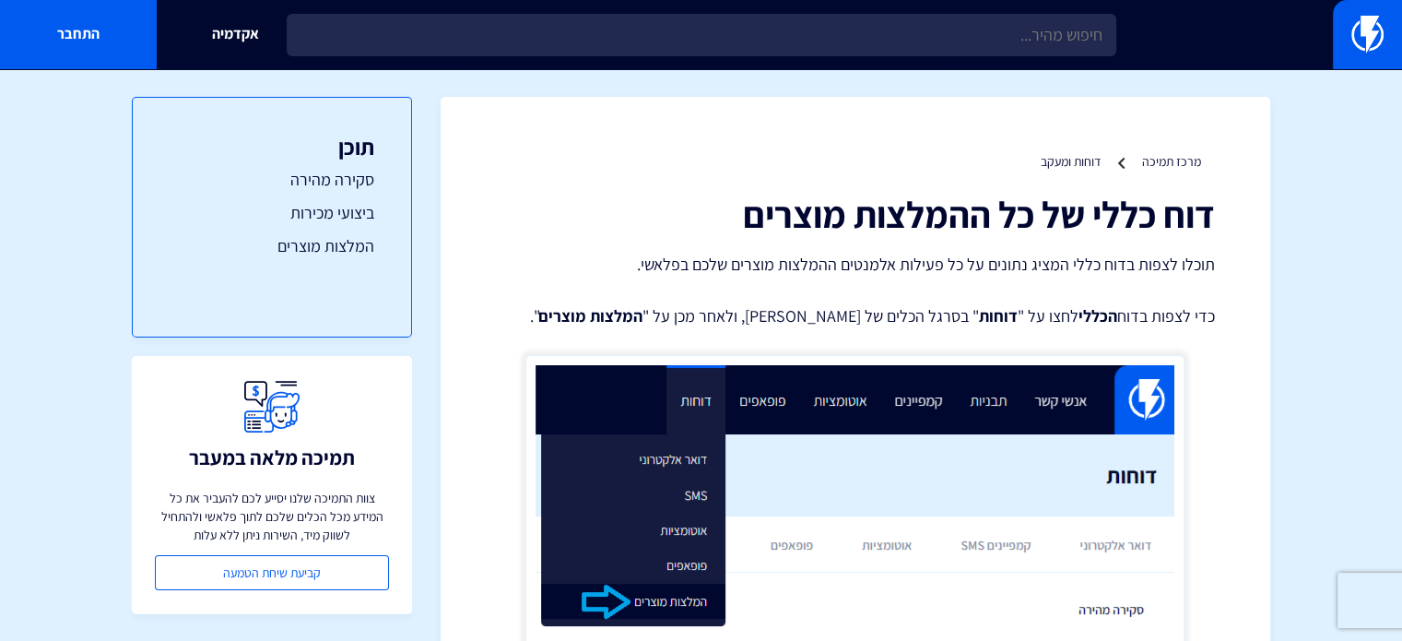
click at [1138, 161] on ul "מרכז תמיכה דוחות ומעקב" at bounding box center [855, 161] width 719 height 18
click at [1076, 169] on link "דוחות ומעקב" at bounding box center [1071, 161] width 60 height 17
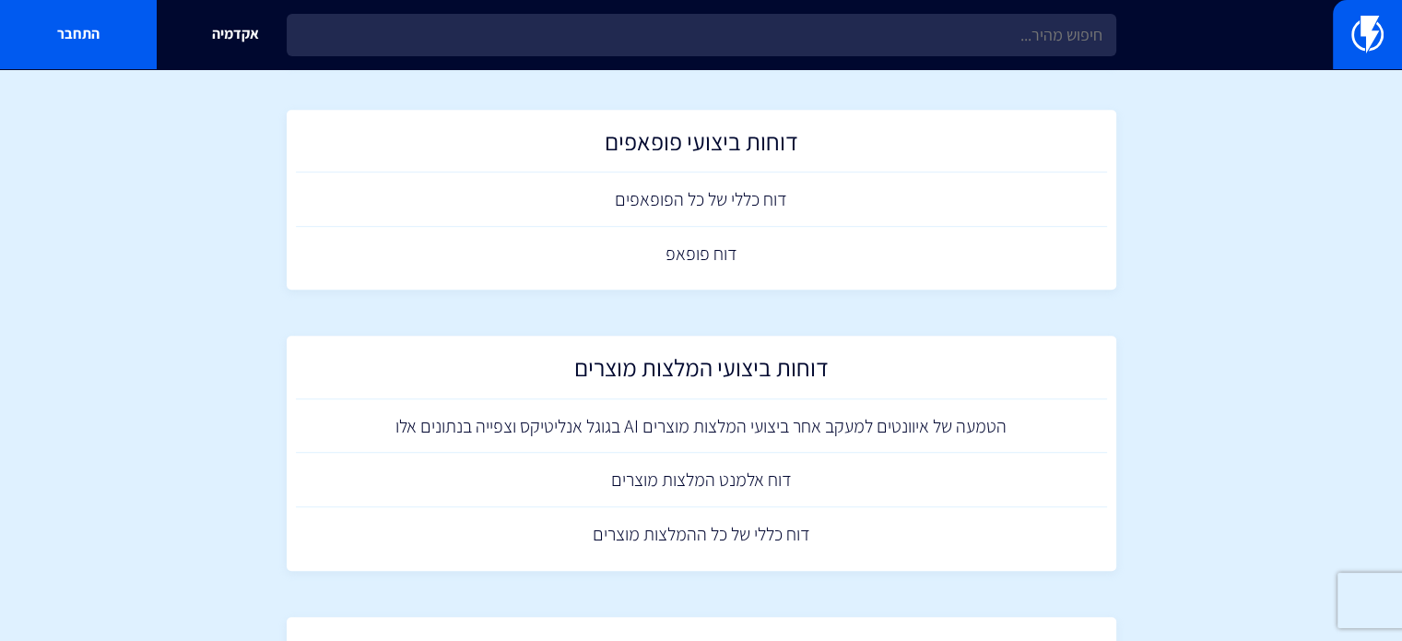
scroll to position [952, 0]
